Goal: Task Accomplishment & Management: Manage account settings

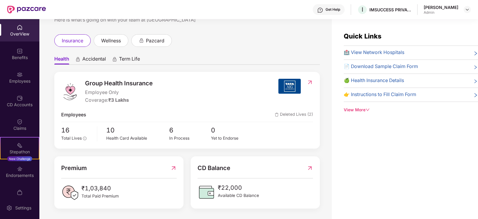
scroll to position [19, 0]
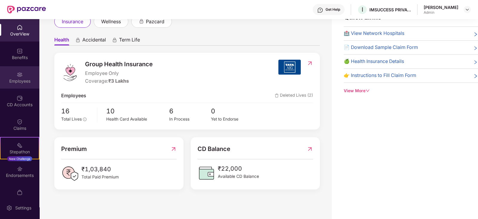
click at [16, 80] on div "Employees" at bounding box center [19, 81] width 39 height 6
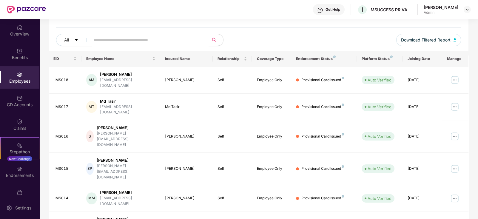
scroll to position [42, 0]
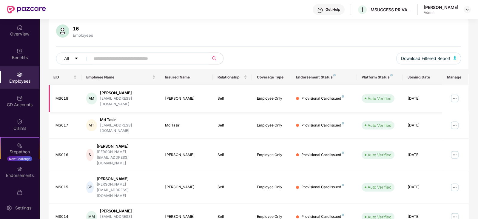
click at [342, 95] on img at bounding box center [342, 96] width 2 height 2
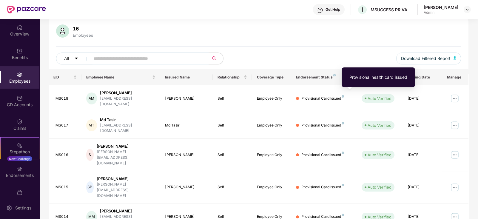
click at [354, 78] on div "Provisional health card issued" at bounding box center [378, 77] width 58 height 7
drag, startPoint x: 354, startPoint y: 78, endPoint x: 384, endPoint y: 78, distance: 30.4
click at [367, 78] on div "Provisional health card issued" at bounding box center [378, 77] width 58 height 7
click at [399, 78] on div "Provisional health card issued" at bounding box center [378, 77] width 58 height 7
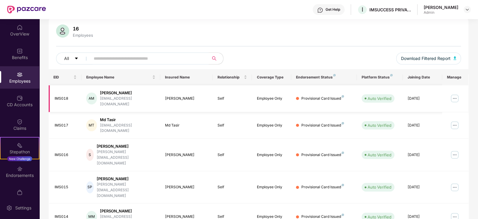
drag, startPoint x: 457, startPoint y: 94, endPoint x: 441, endPoint y: 99, distance: 16.5
click at [457, 94] on img at bounding box center [455, 99] width 10 height 10
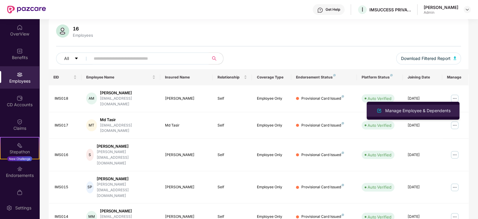
click at [414, 111] on div "Manage Employee & Dependents" at bounding box center [418, 110] width 68 height 7
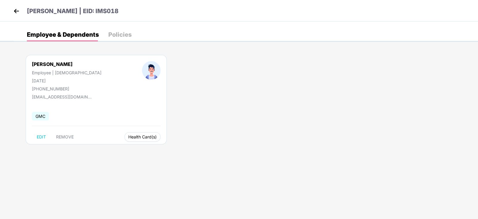
click at [128, 135] on span "Health Card(s)" at bounding box center [142, 136] width 28 height 3
click at [166, 149] on img at bounding box center [165, 149] width 6 height 6
drag, startPoint x: 266, startPoint y: 88, endPoint x: 233, endPoint y: 62, distance: 42.5
click at [265, 87] on div "[PERSON_NAME] Employee | [DEMOGRAPHIC_DATA] [DATE] [PHONE_NUMBER] [EMAIL_ADDRES…" at bounding box center [246, 102] width 464 height 113
click at [126, 38] on div "Policies" at bounding box center [119, 35] width 23 height 6
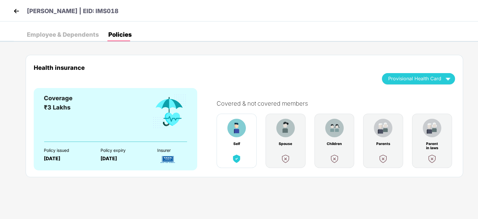
click at [17, 11] on img at bounding box center [16, 11] width 9 height 9
